Goal: Book appointment/travel/reservation

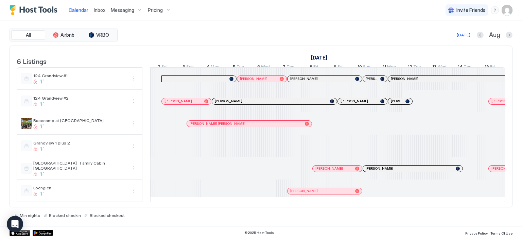
scroll to position [0, 570]
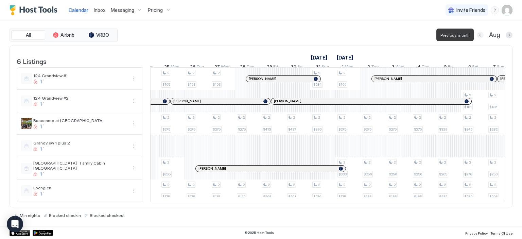
click at [479, 33] on button "Previous month" at bounding box center [480, 35] width 7 height 7
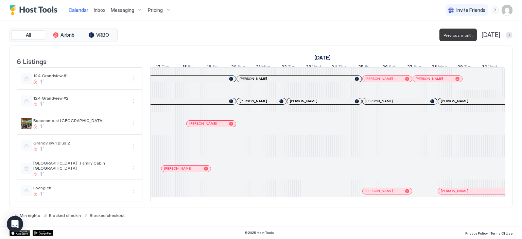
click at [476, 35] on button "Previous month" at bounding box center [473, 35] width 7 height 7
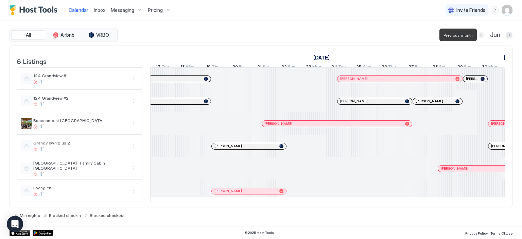
click at [484, 35] on button "Previous month" at bounding box center [481, 35] width 7 height 7
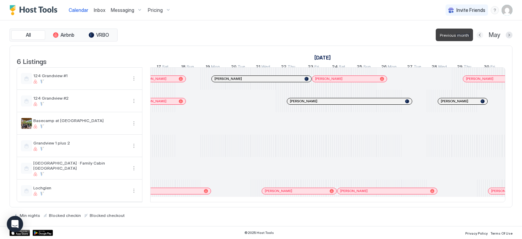
click at [477, 35] on button "Previous month" at bounding box center [480, 35] width 7 height 7
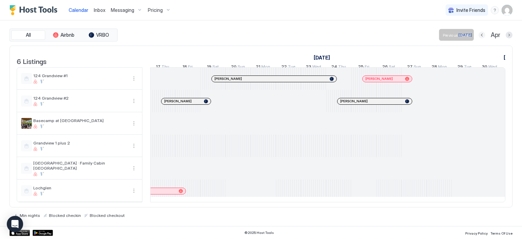
click at [482, 34] on button "Previous month" at bounding box center [482, 35] width 7 height 7
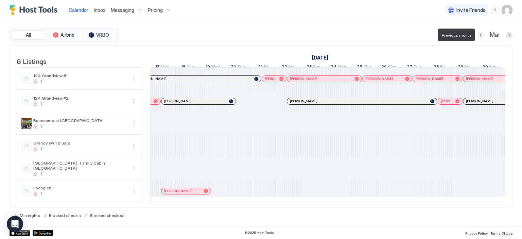
click at [482, 34] on button "Previous month" at bounding box center [481, 35] width 7 height 7
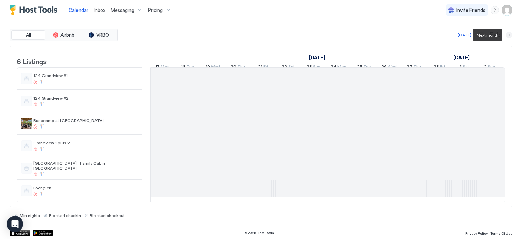
click at [509, 35] on button "Next month" at bounding box center [509, 35] width 7 height 7
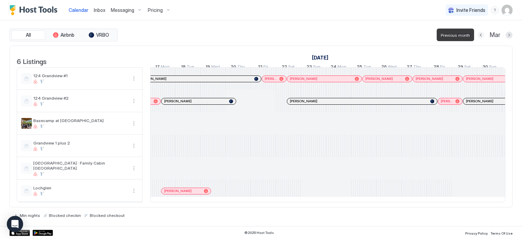
click at [480, 34] on button "Previous month" at bounding box center [481, 35] width 7 height 7
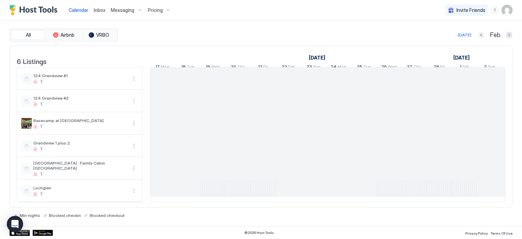
click at [482, 34] on button "Previous month" at bounding box center [481, 35] width 7 height 7
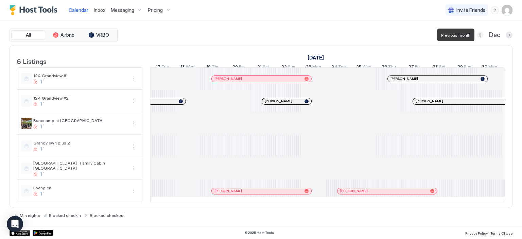
click at [482, 34] on button "Previous month" at bounding box center [480, 35] width 7 height 7
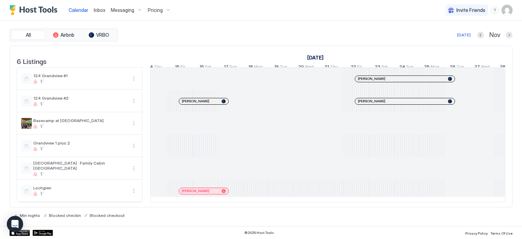
scroll to position [0, 299]
